Goal: Navigation & Orientation: Find specific page/section

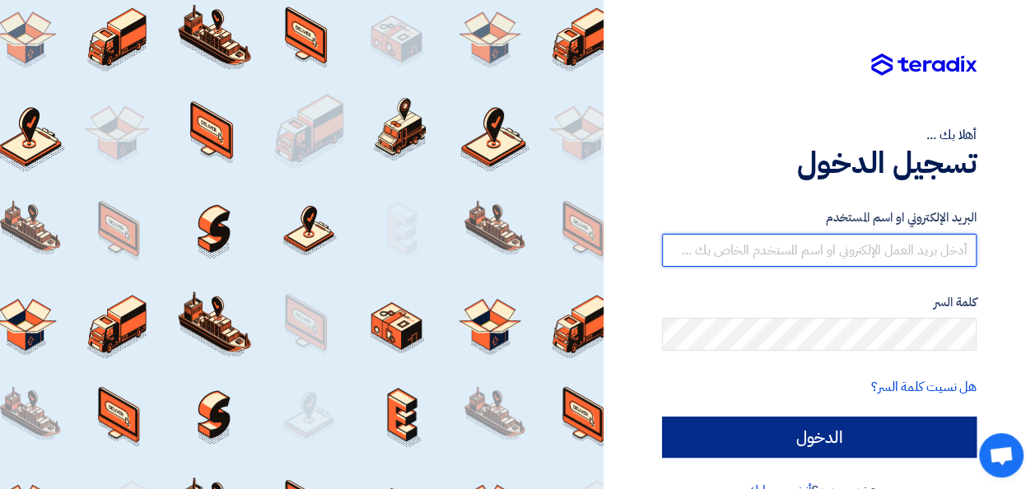
type input "[EMAIL_ADDRESS][DOMAIN_NAME]"
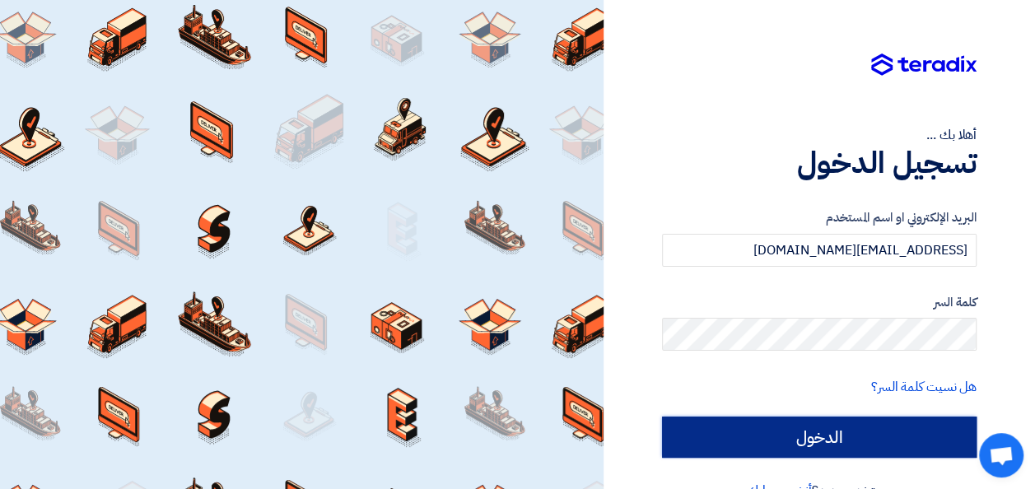
click at [805, 438] on input "الدخول" at bounding box center [819, 437] width 315 height 41
type input "Sign in"
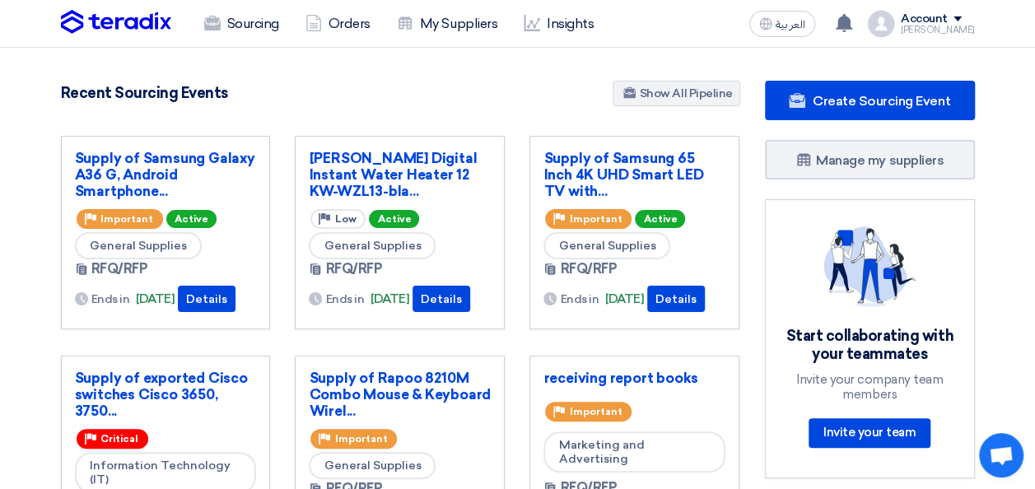
click at [805, 438] on div "Start collaborating with your teammates Invite your company team members Invite…" at bounding box center [869, 338] width 169 height 225
click at [469, 23] on link "My Suppliers" at bounding box center [447, 24] width 127 height 36
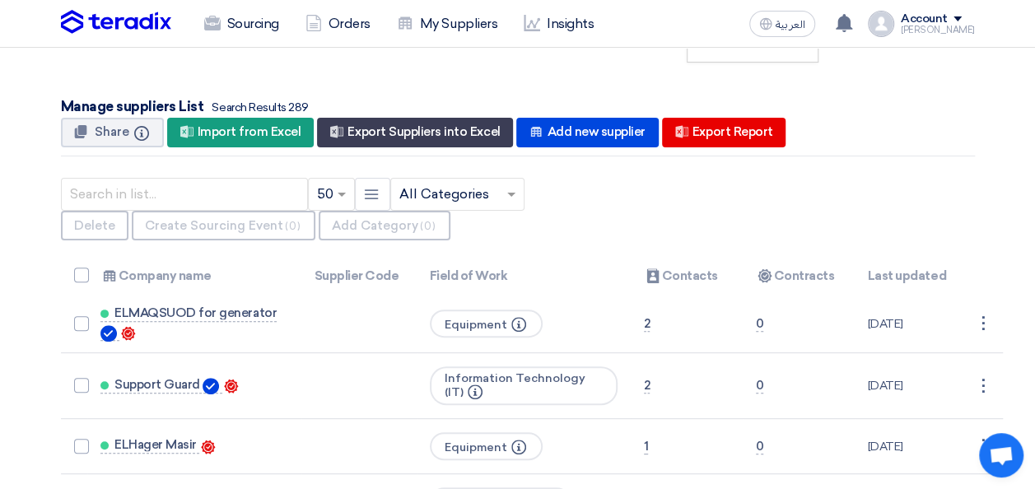
scroll to position [124, 0]
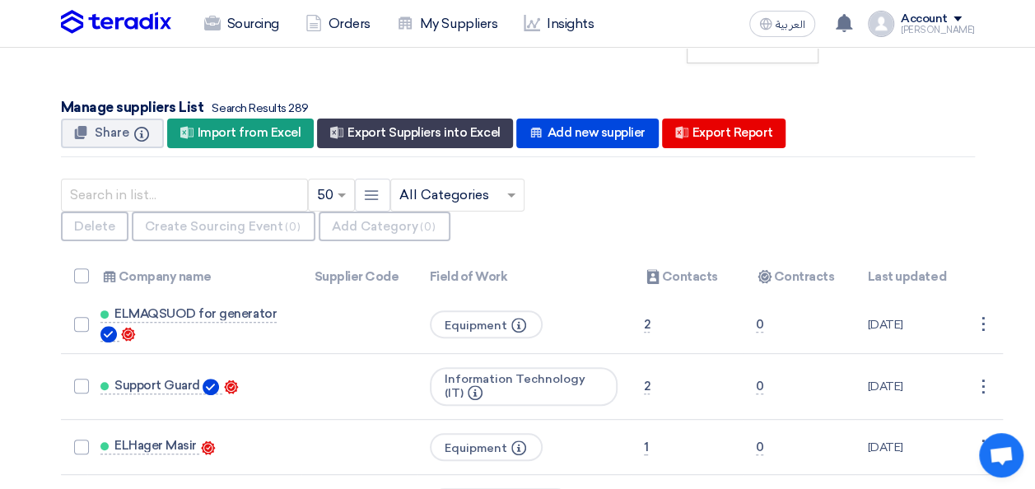
click at [520, 209] on ng-select "× All Categories ×" at bounding box center [457, 195] width 134 height 33
click at [492, 197] on input "text" at bounding box center [449, 194] width 100 height 27
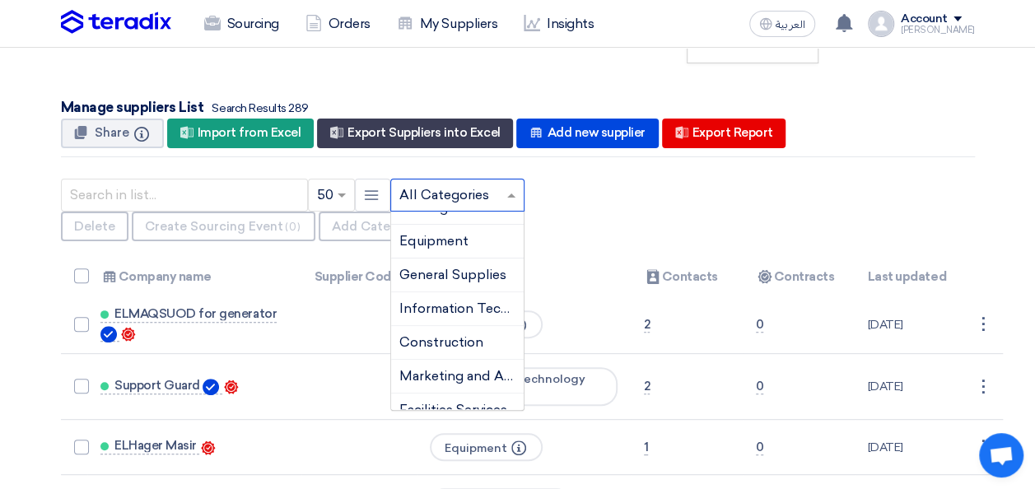
scroll to position [54, 0]
click at [474, 347] on div "Construction" at bounding box center [457, 343] width 133 height 34
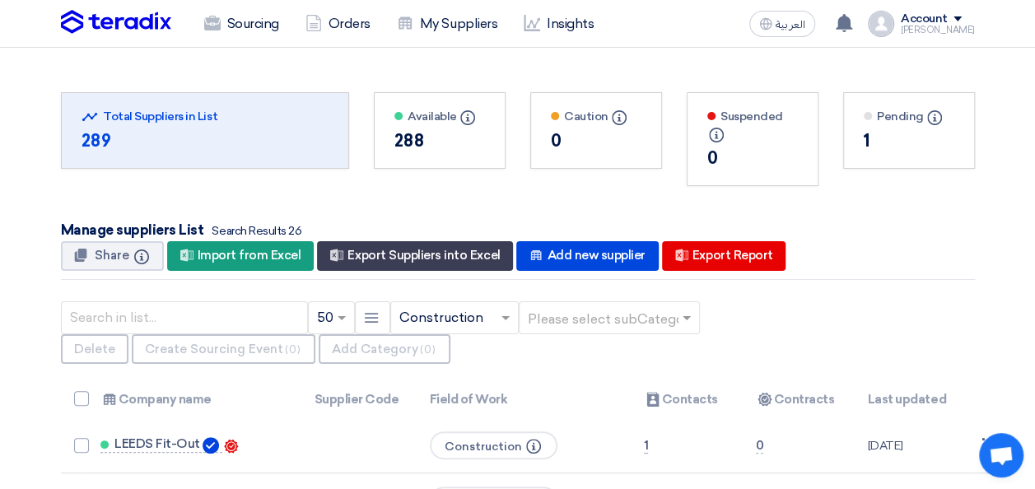
scroll to position [0, 0]
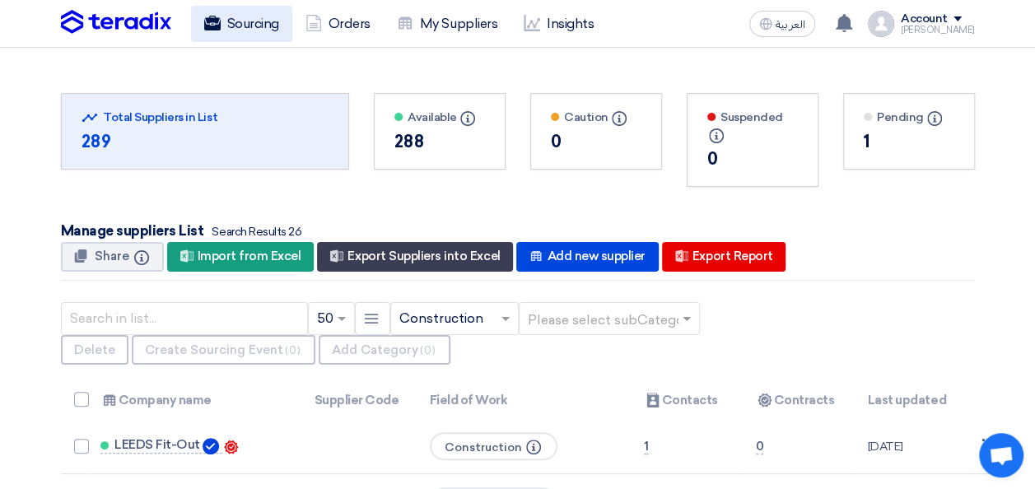
click at [240, 32] on link "Sourcing" at bounding box center [241, 24] width 101 height 36
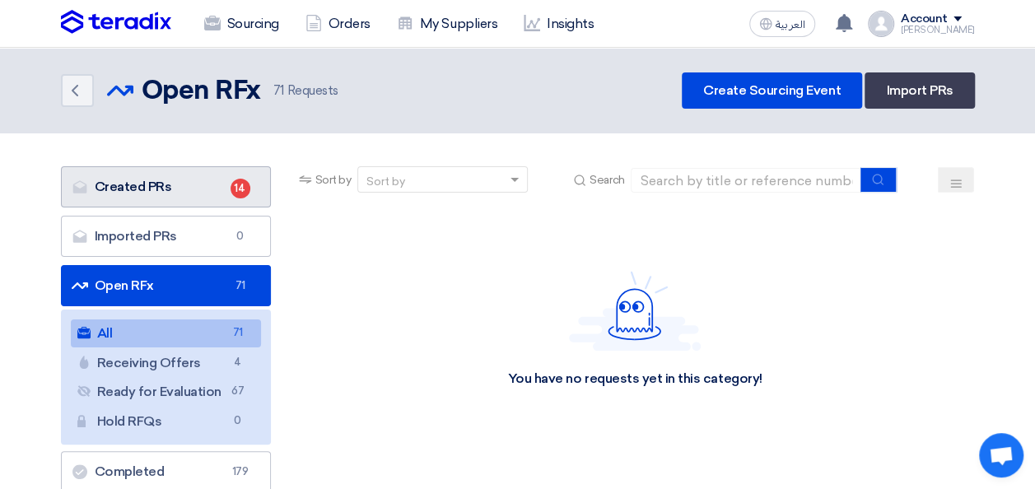
click at [177, 193] on link "Created PRs Created PRs 14" at bounding box center [166, 186] width 210 height 41
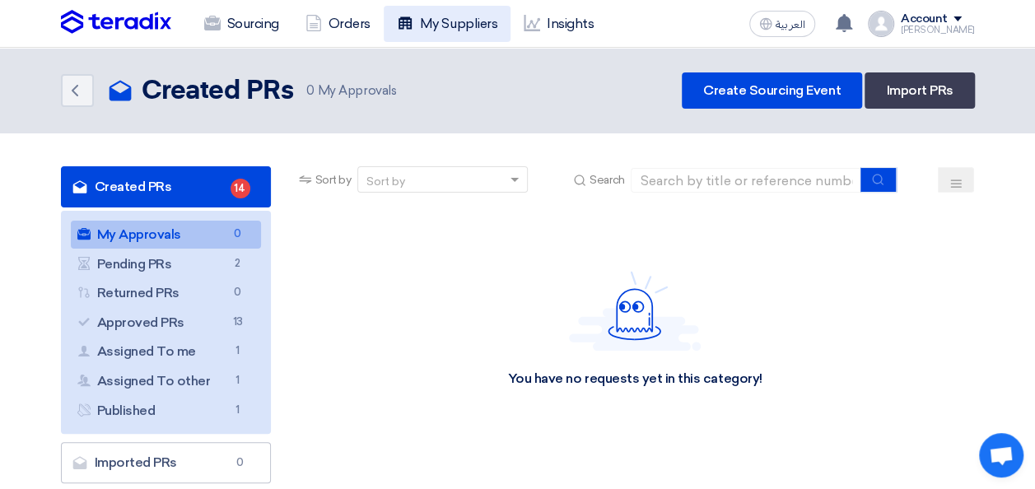
click at [439, 15] on link "My Suppliers" at bounding box center [447, 24] width 127 height 36
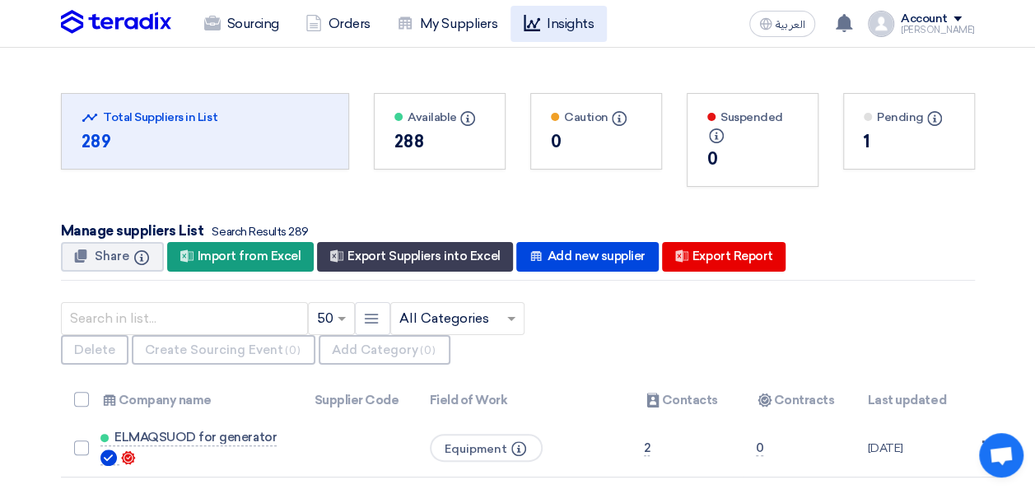
click at [547, 26] on link "Insights" at bounding box center [558, 24] width 96 height 36
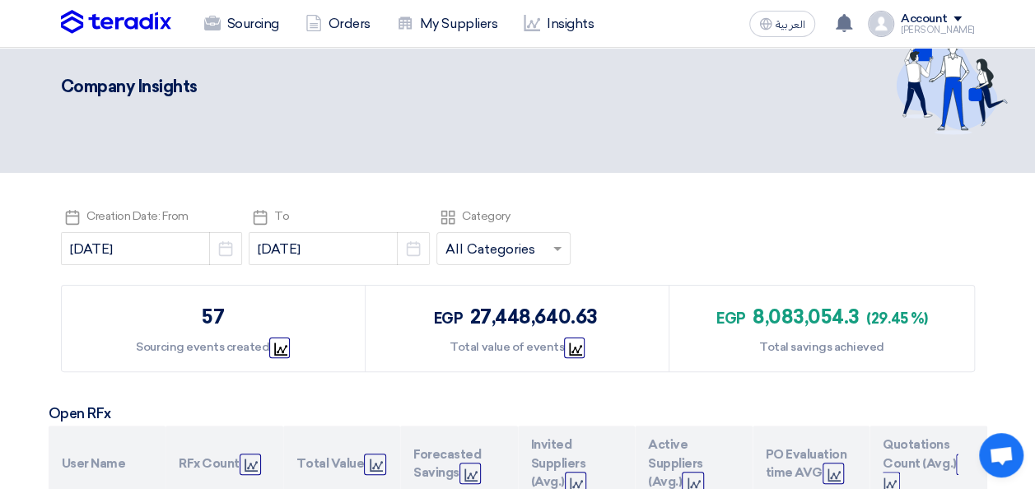
scroll to position [46, 0]
